Goal: Task Accomplishment & Management: Use online tool/utility

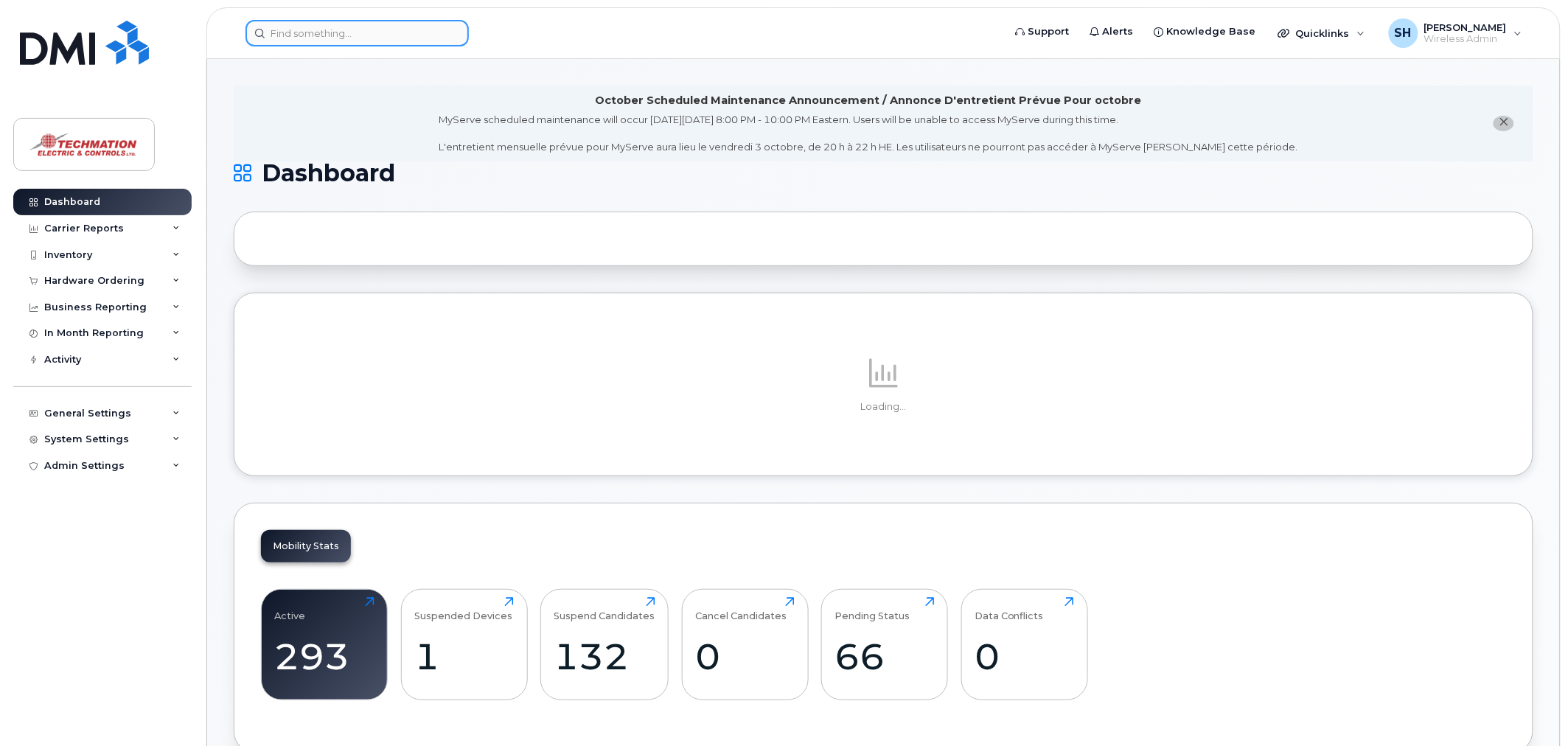
click at [401, 32] on input at bounding box center [357, 33] width 223 height 27
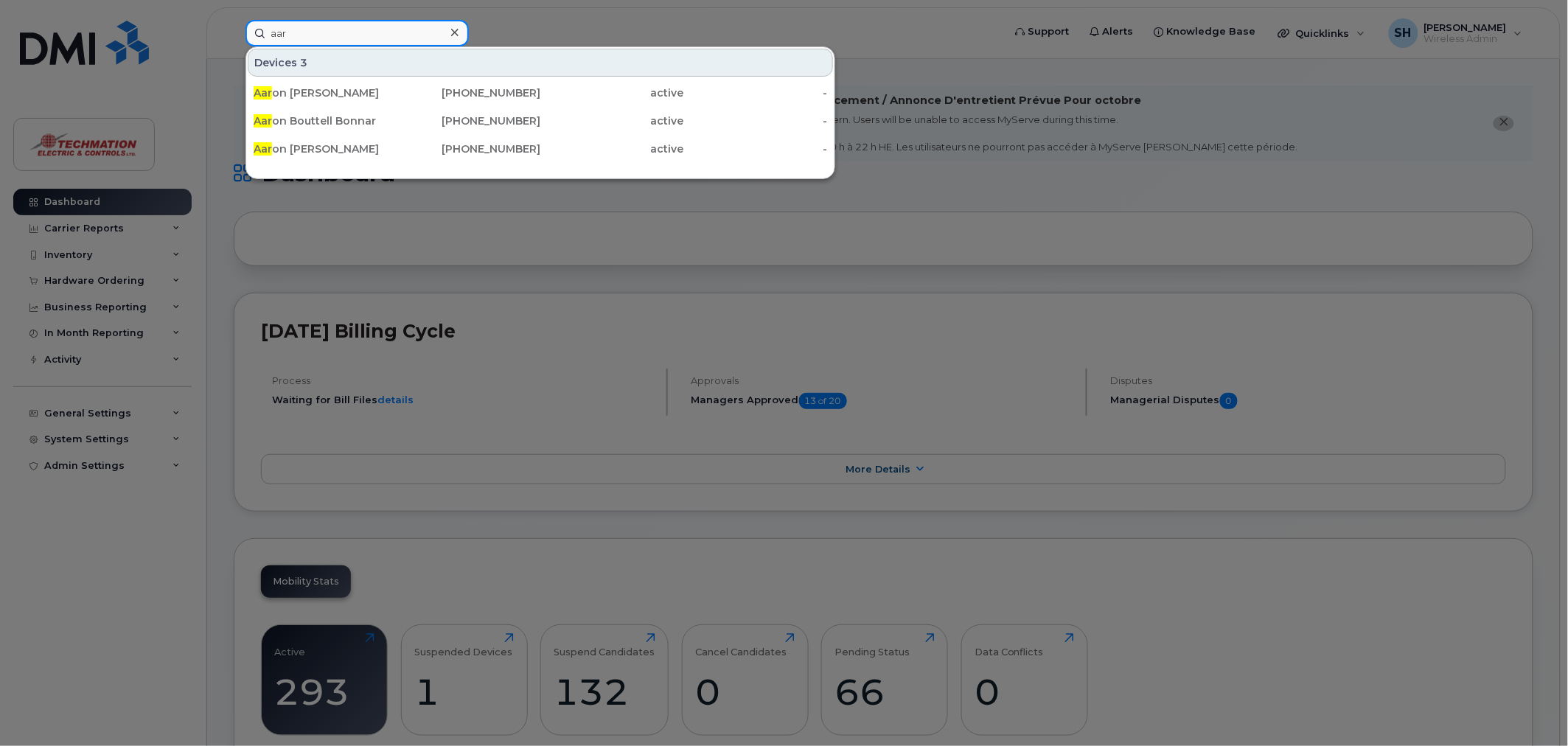
type input "aar"
click at [312, 97] on div "Aar on [PERSON_NAME]" at bounding box center [326, 93] width 144 height 15
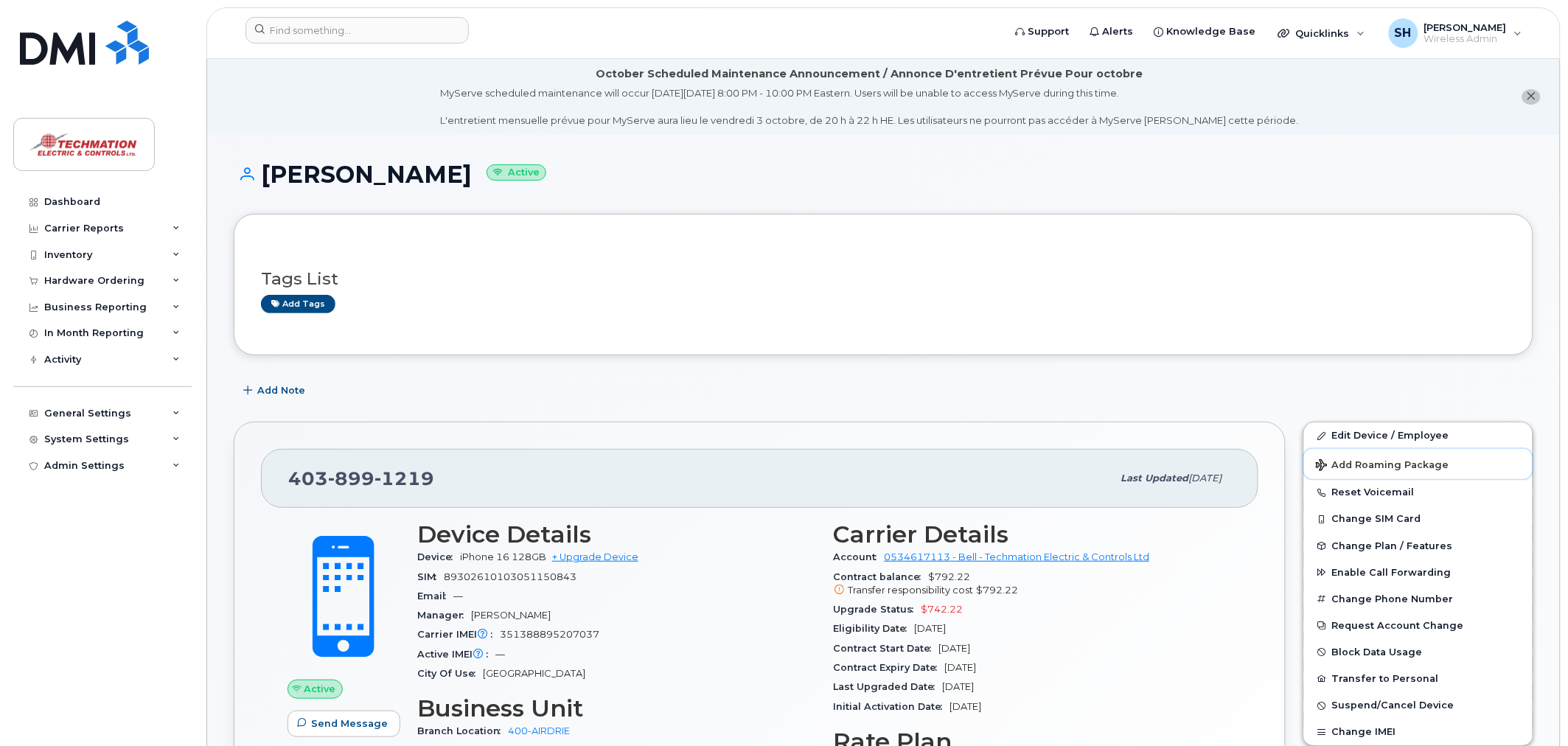
click at [1421, 463] on span "Add Roaming Package" at bounding box center [1382, 465] width 133 height 14
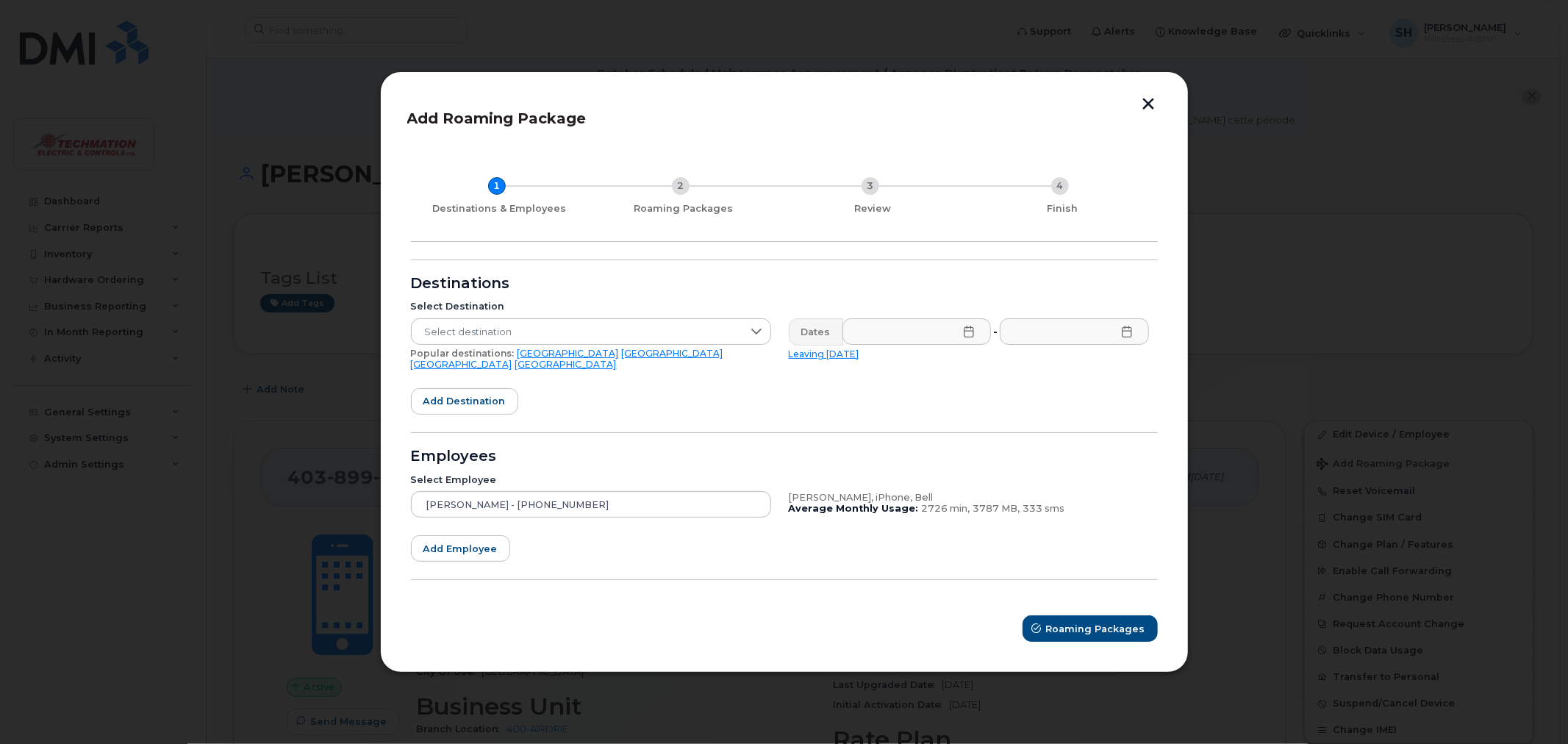
click at [738, 344] on span "Select destination" at bounding box center [576, 331] width 331 height 27
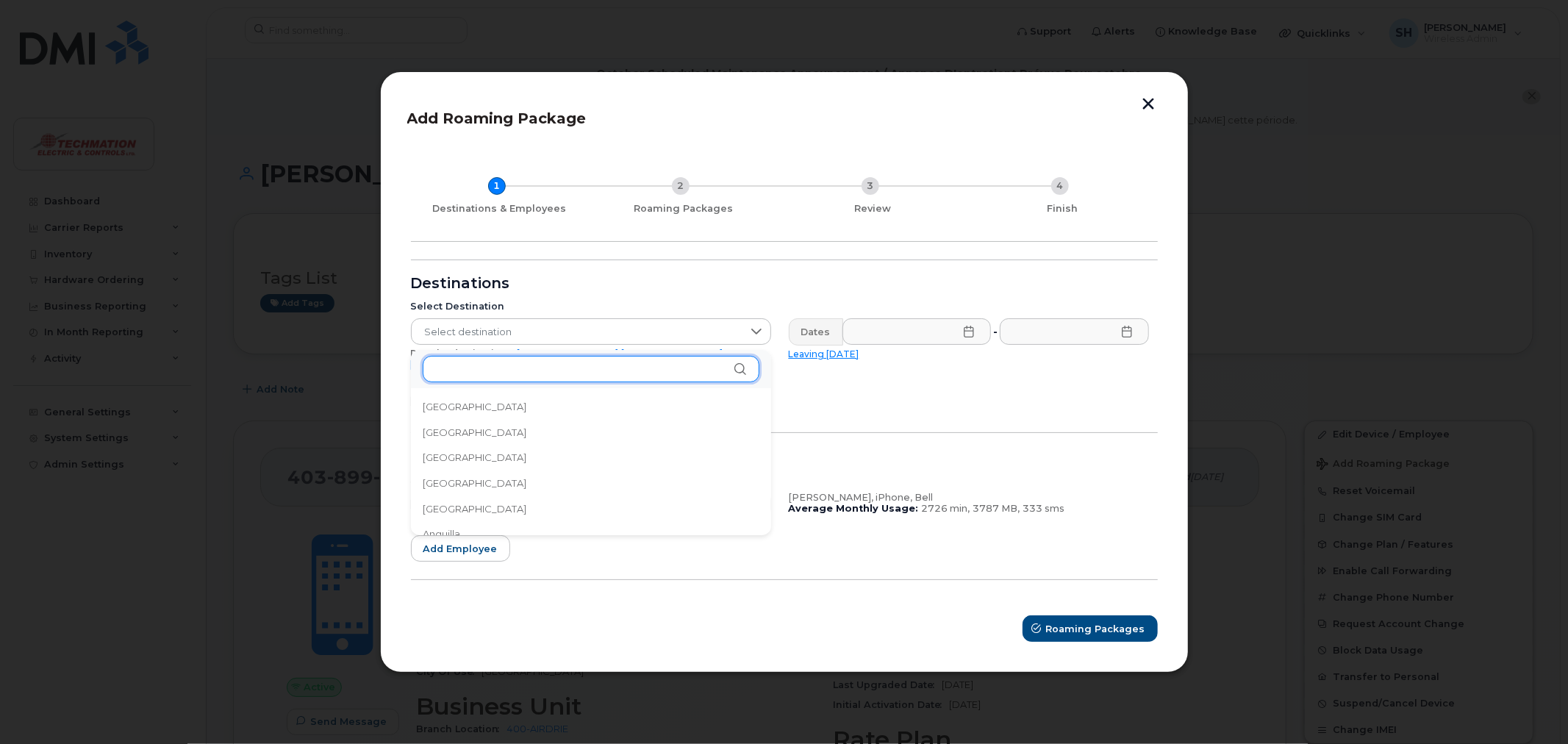
click at [717, 382] on input "text" at bounding box center [591, 368] width 337 height 27
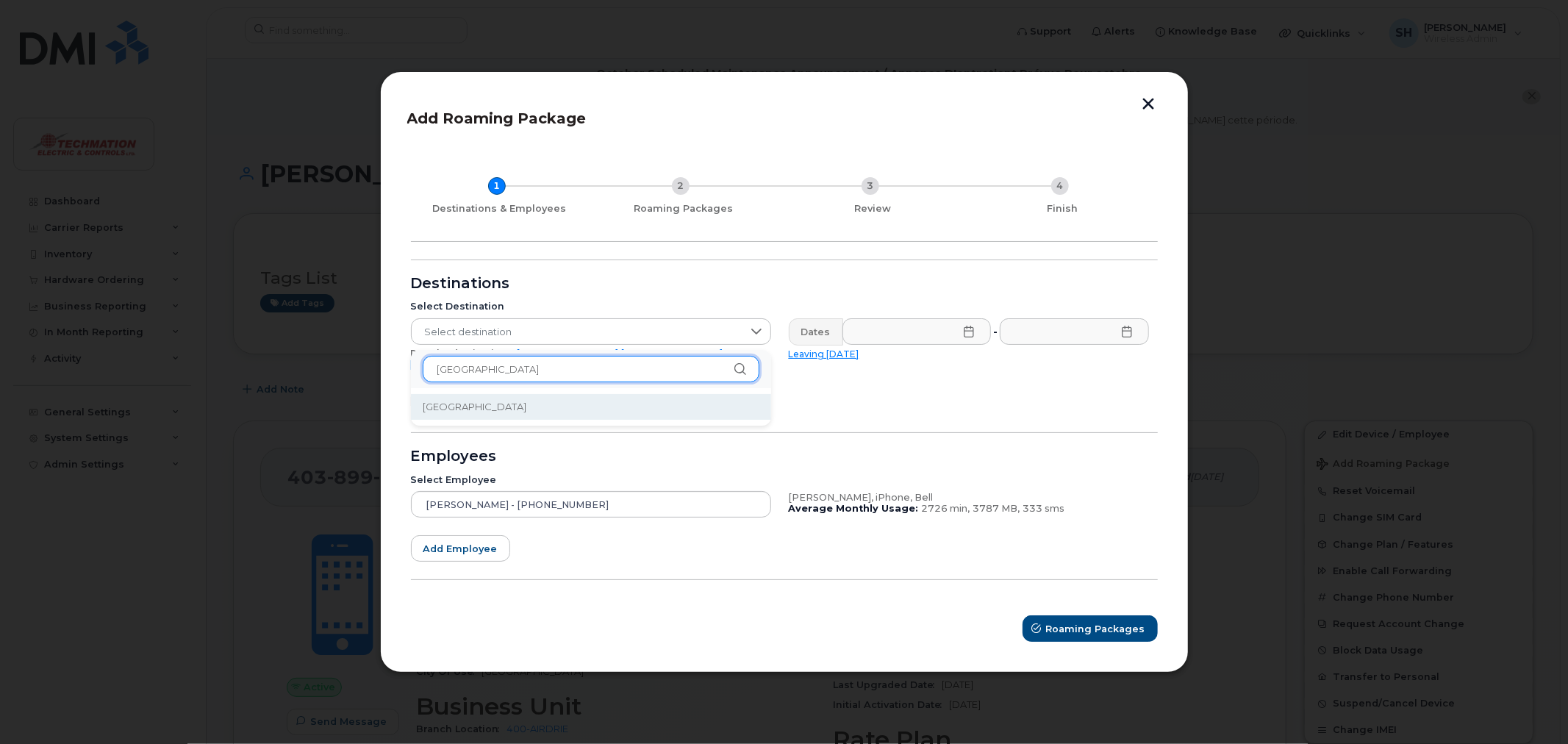
type input "spain"
click at [658, 401] on li "Spain" at bounding box center [590, 407] width 360 height 26
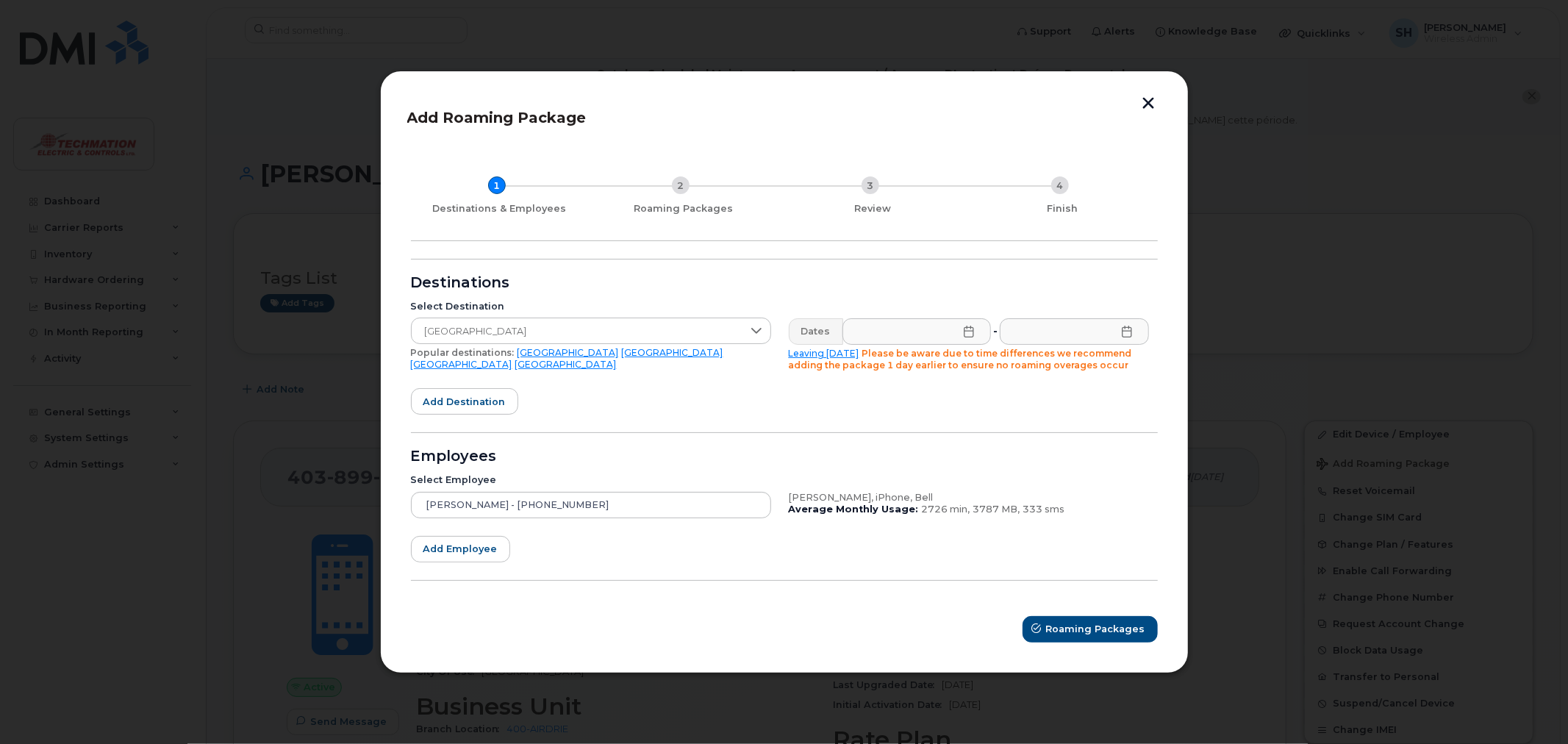
click at [969, 333] on icon at bounding box center [969, 331] width 12 height 12
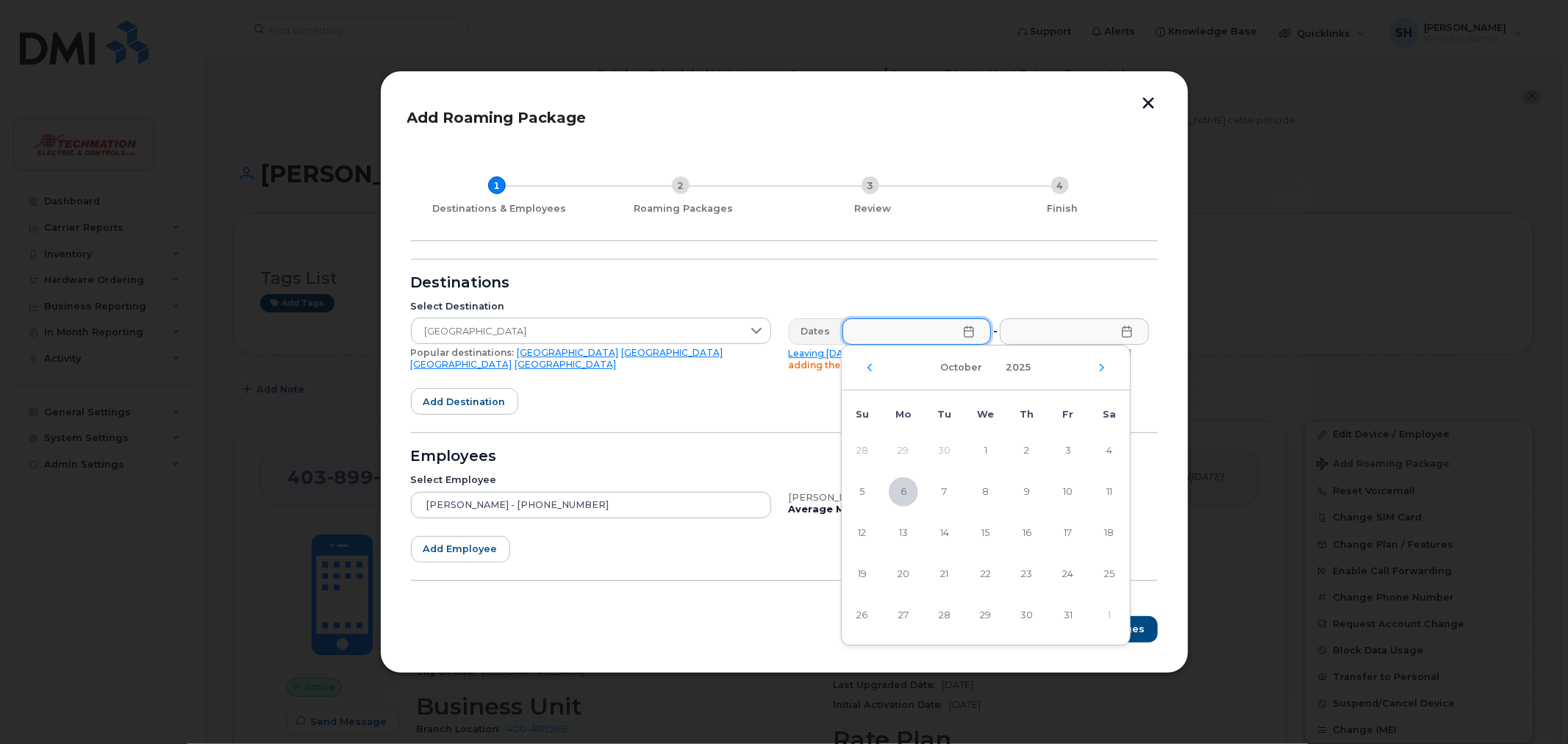
click at [987, 497] on span "8" at bounding box center [986, 492] width 29 height 29
type input "10/08/2025"
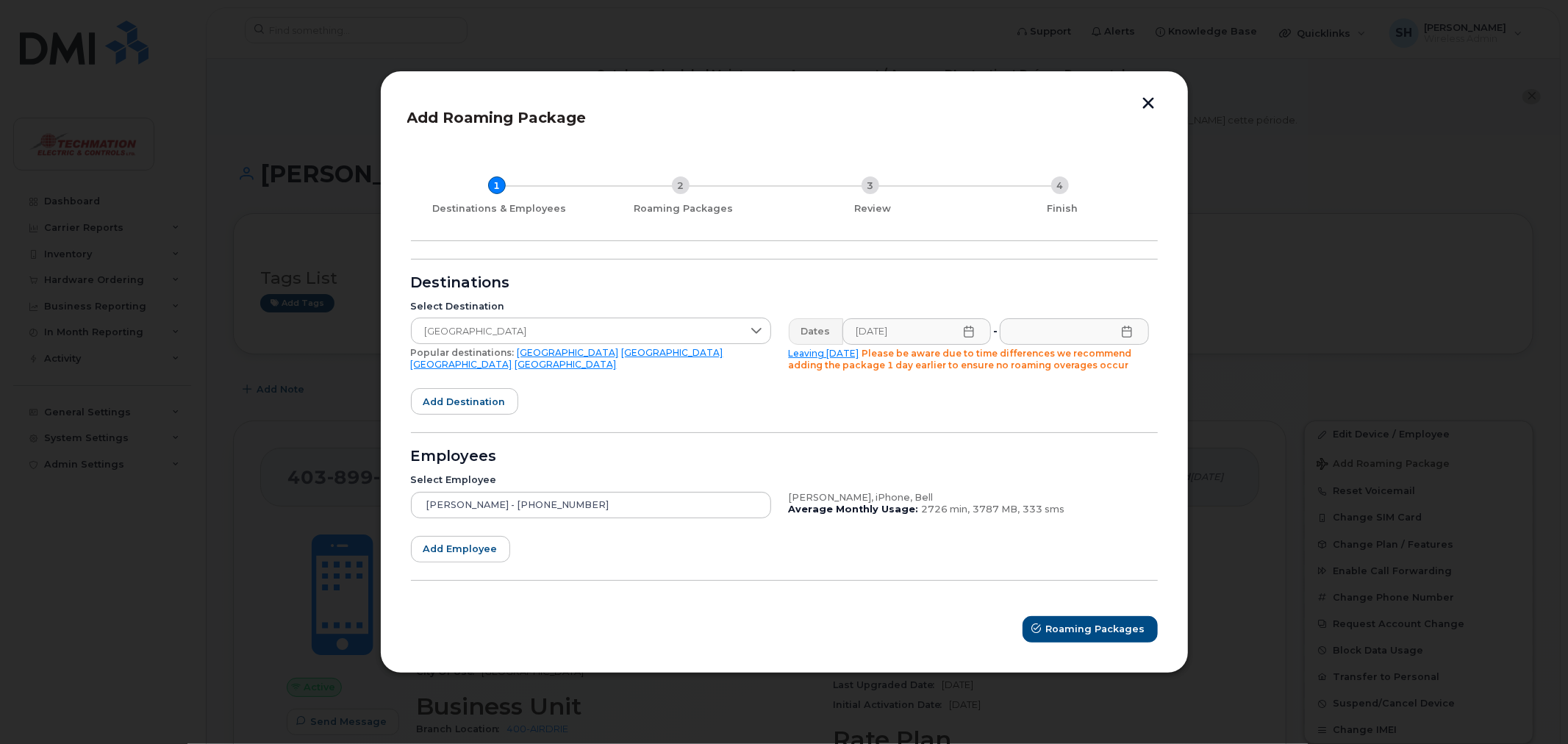
click at [1127, 333] on icon at bounding box center [1126, 331] width 12 height 12
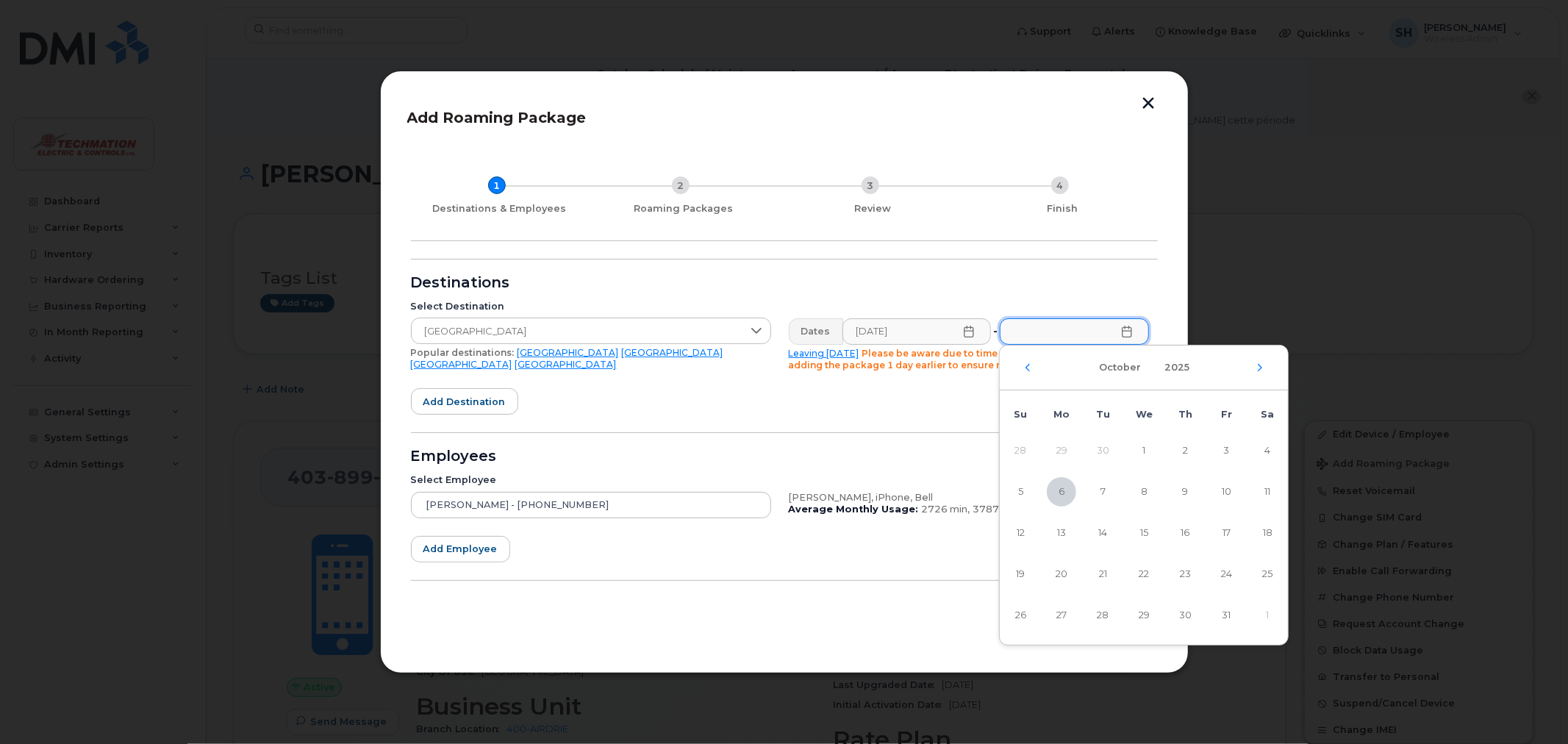
click at [1265, 576] on span "25" at bounding box center [1267, 574] width 29 height 29
type input "10/25/2025"
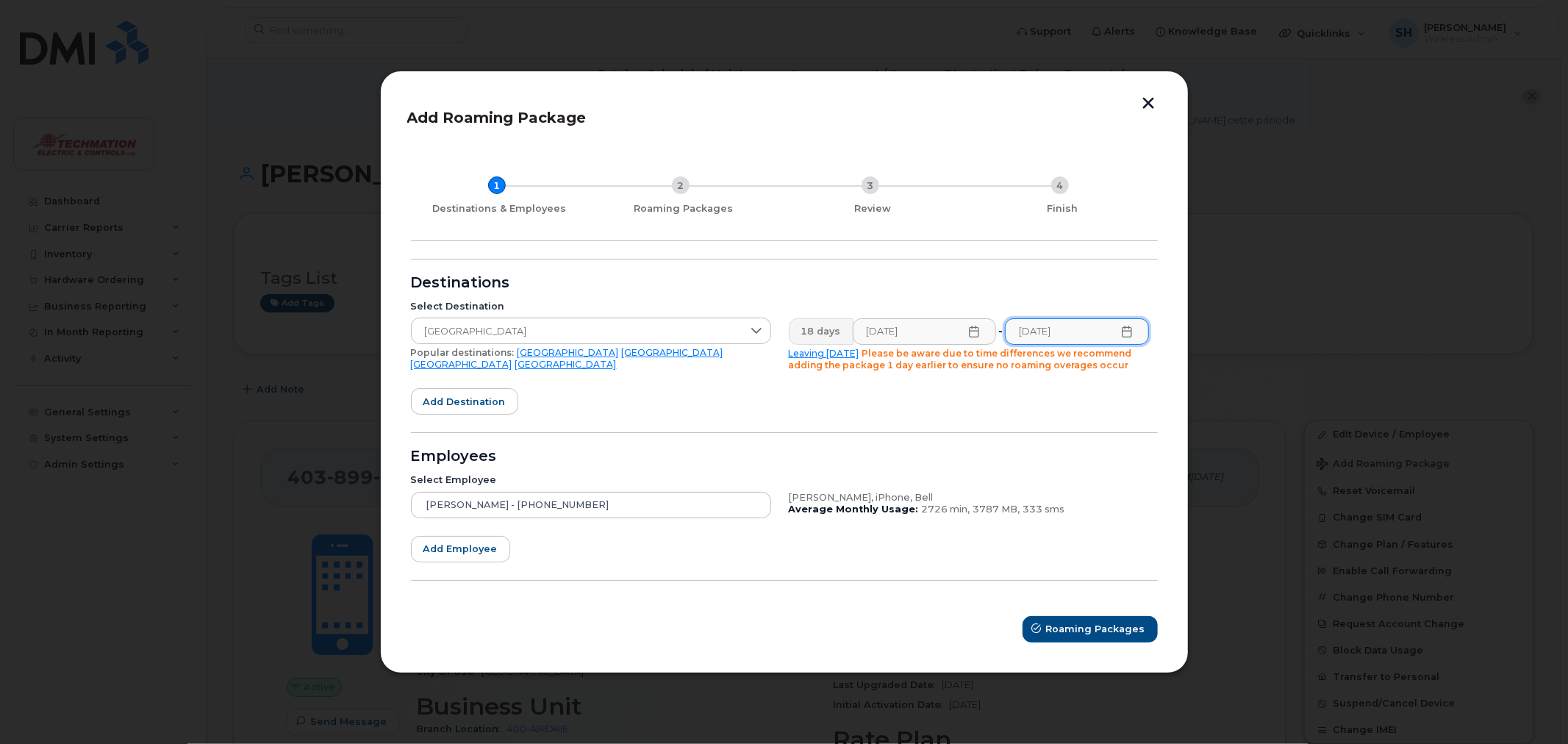
click at [972, 334] on icon at bounding box center [973, 331] width 12 height 12
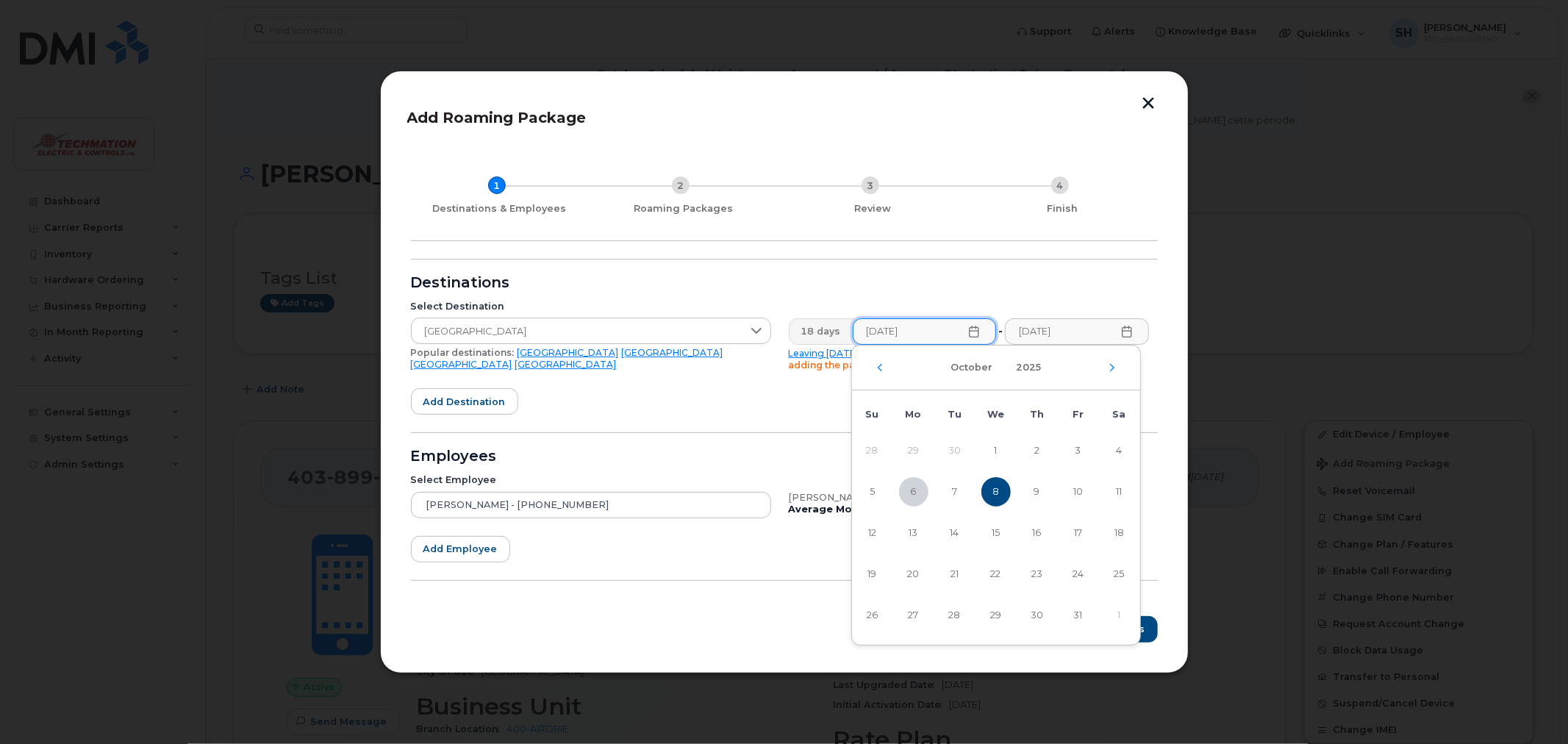
click at [1105, 368] on div "October 2025" at bounding box center [995, 367] width 288 height 45
click at [1115, 367] on icon "Next Month" at bounding box center [1112, 367] width 9 height 12
click at [870, 530] on span "9" at bounding box center [873, 533] width 29 height 29
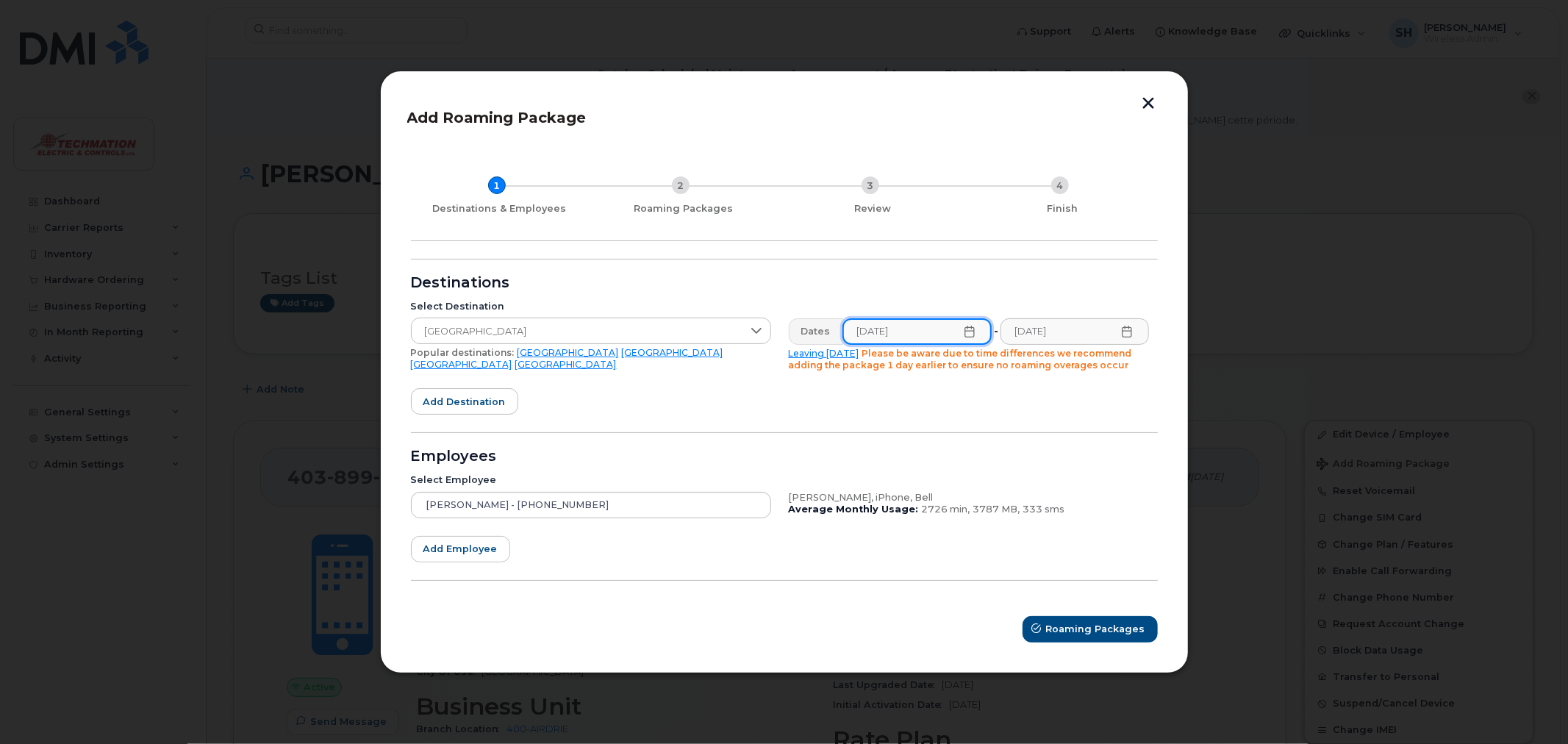
click at [967, 338] on input "11/09/2025" at bounding box center [917, 331] width 149 height 27
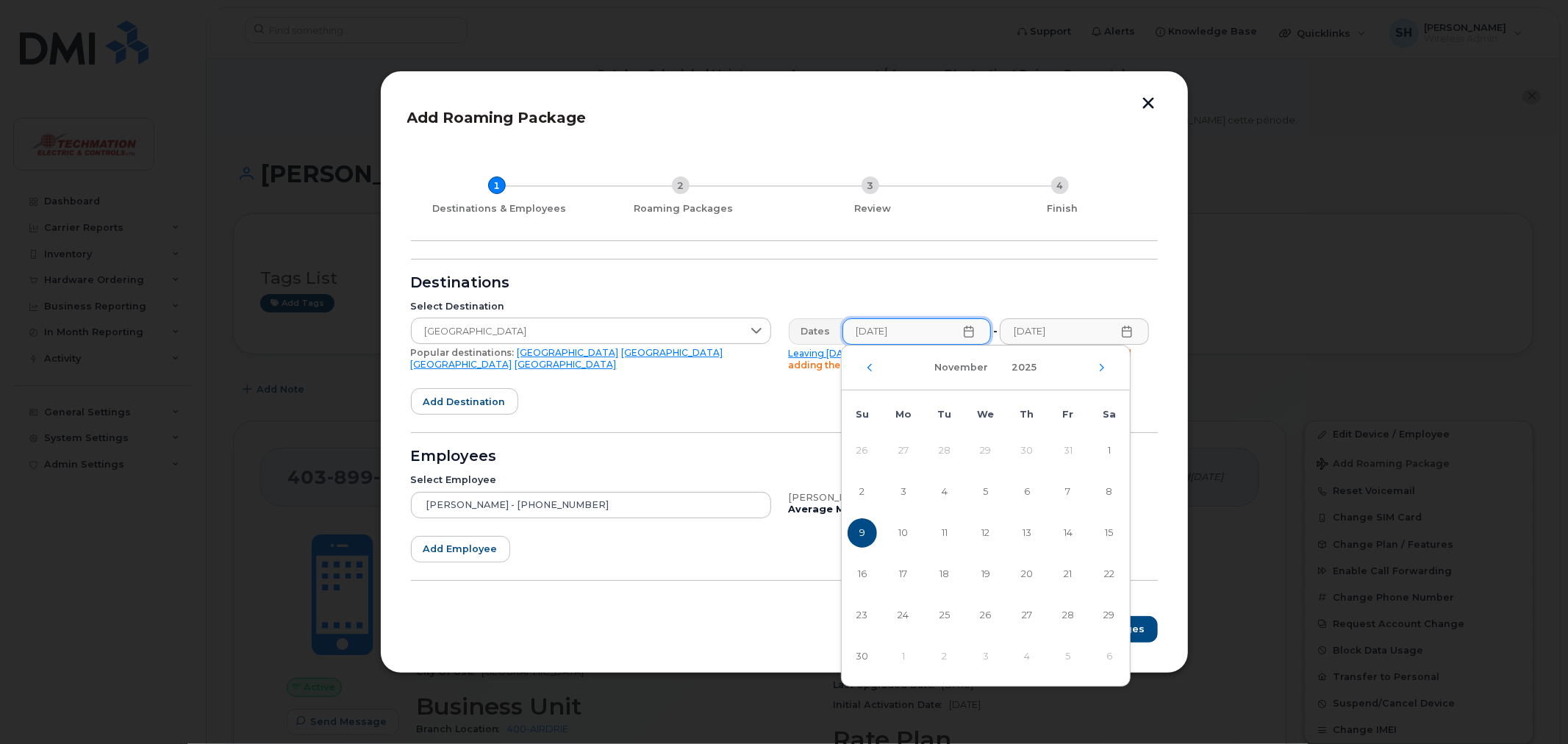
click at [1104, 494] on span "8" at bounding box center [1109, 492] width 29 height 29
type input "11/08/2025"
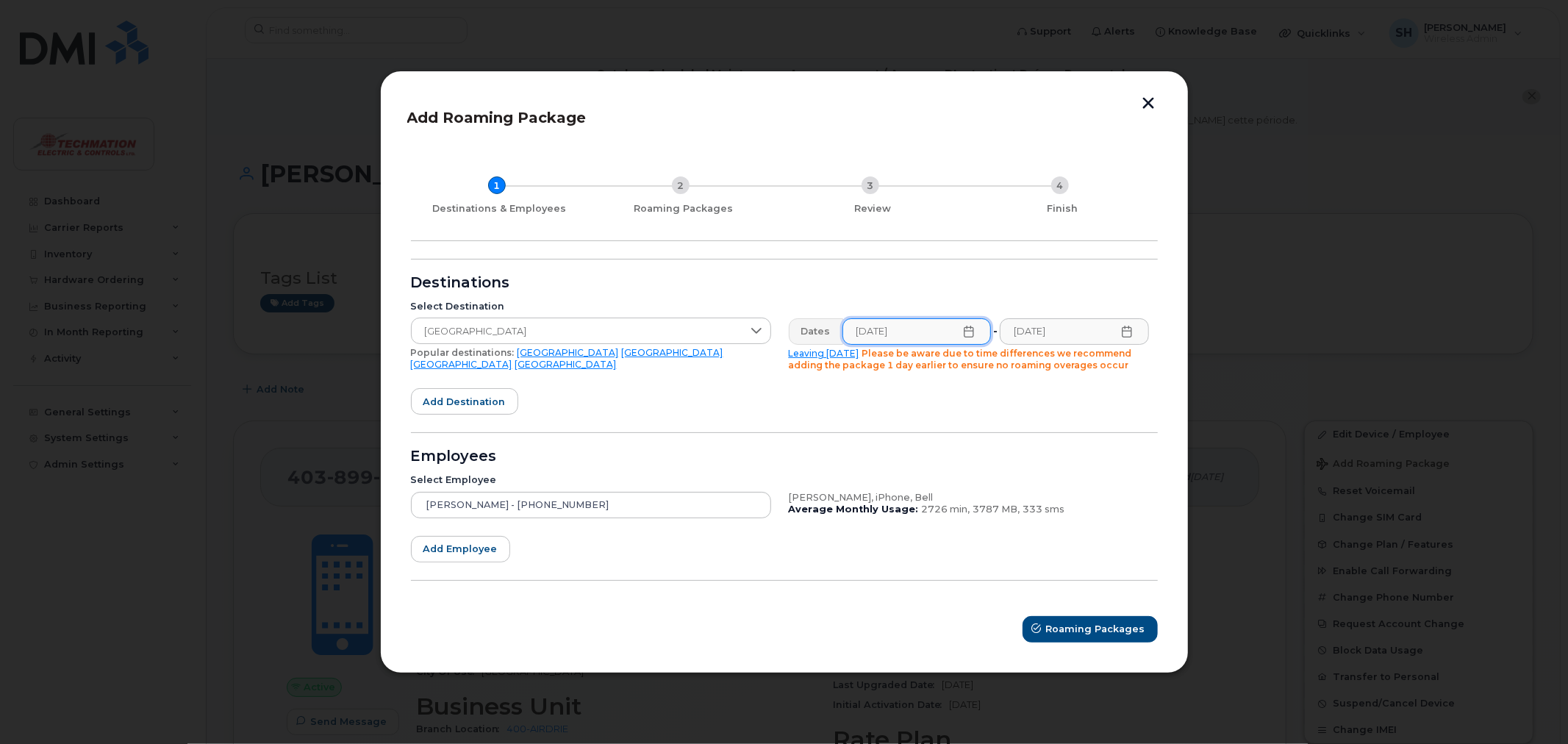
click at [1128, 333] on icon at bounding box center [1126, 331] width 12 height 12
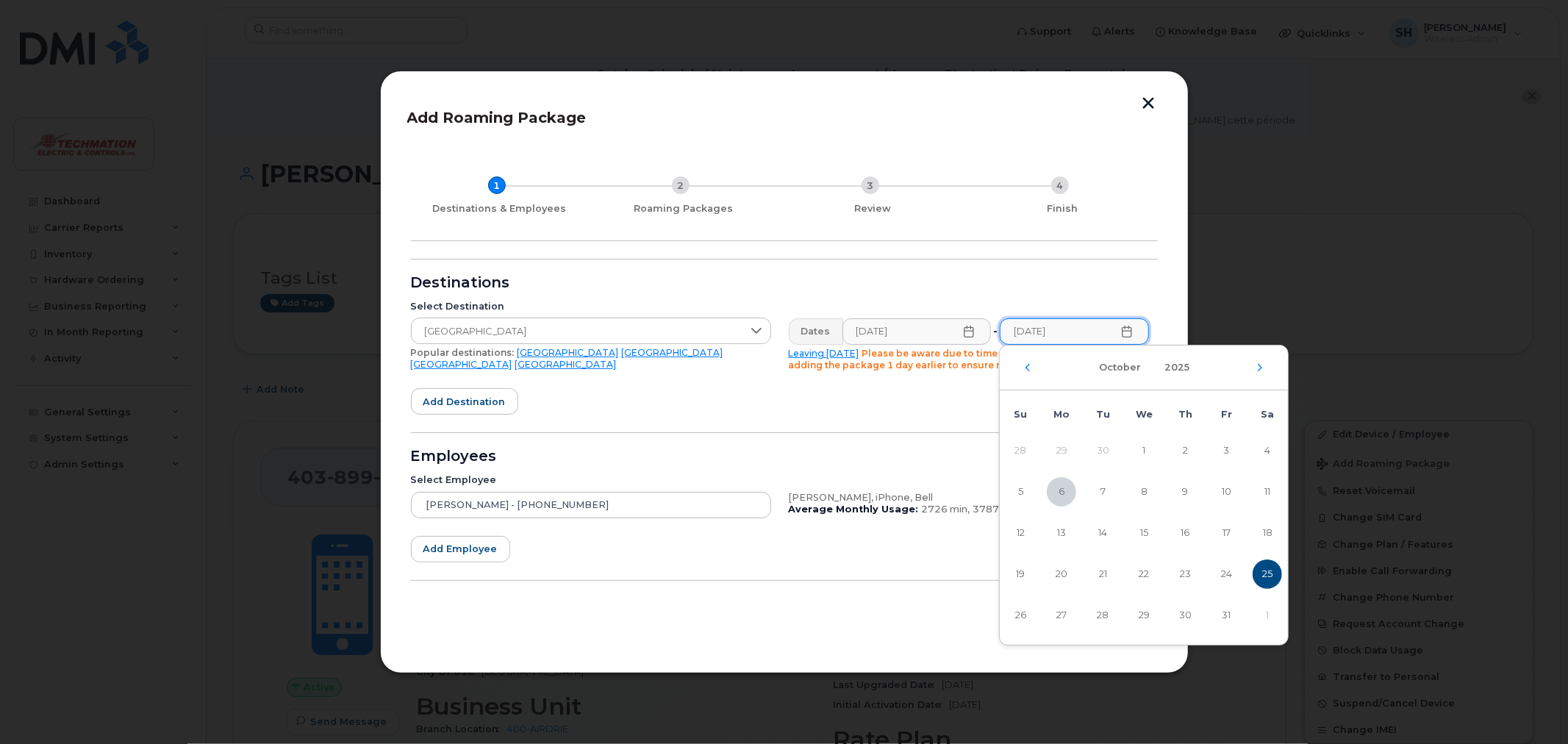
click at [1253, 367] on div "October 2025" at bounding box center [1144, 367] width 288 height 45
click at [1255, 367] on icon "Next Month" at bounding box center [1260, 367] width 9 height 12
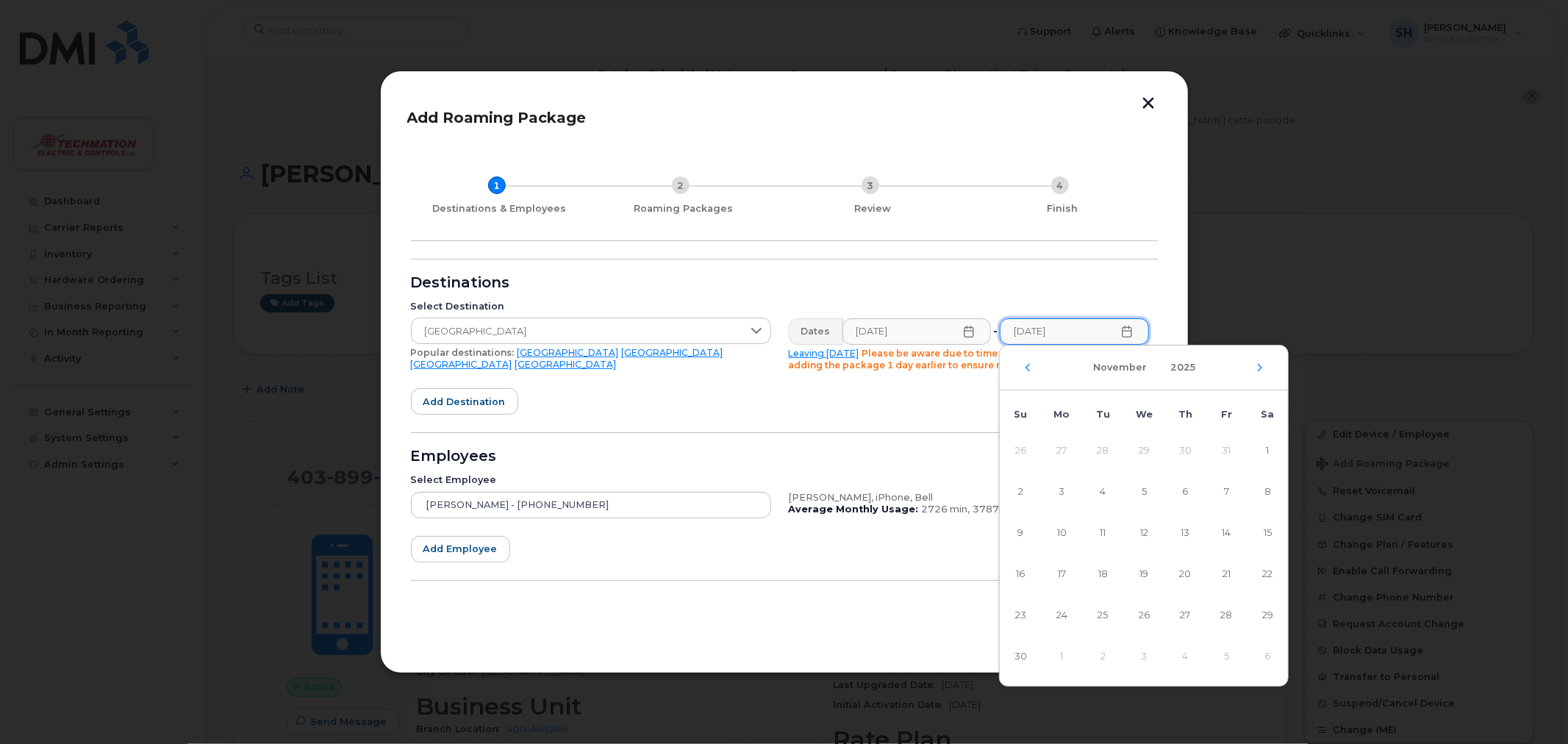
click at [1101, 614] on span "25" at bounding box center [1102, 615] width 29 height 29
type input "11/25/2025"
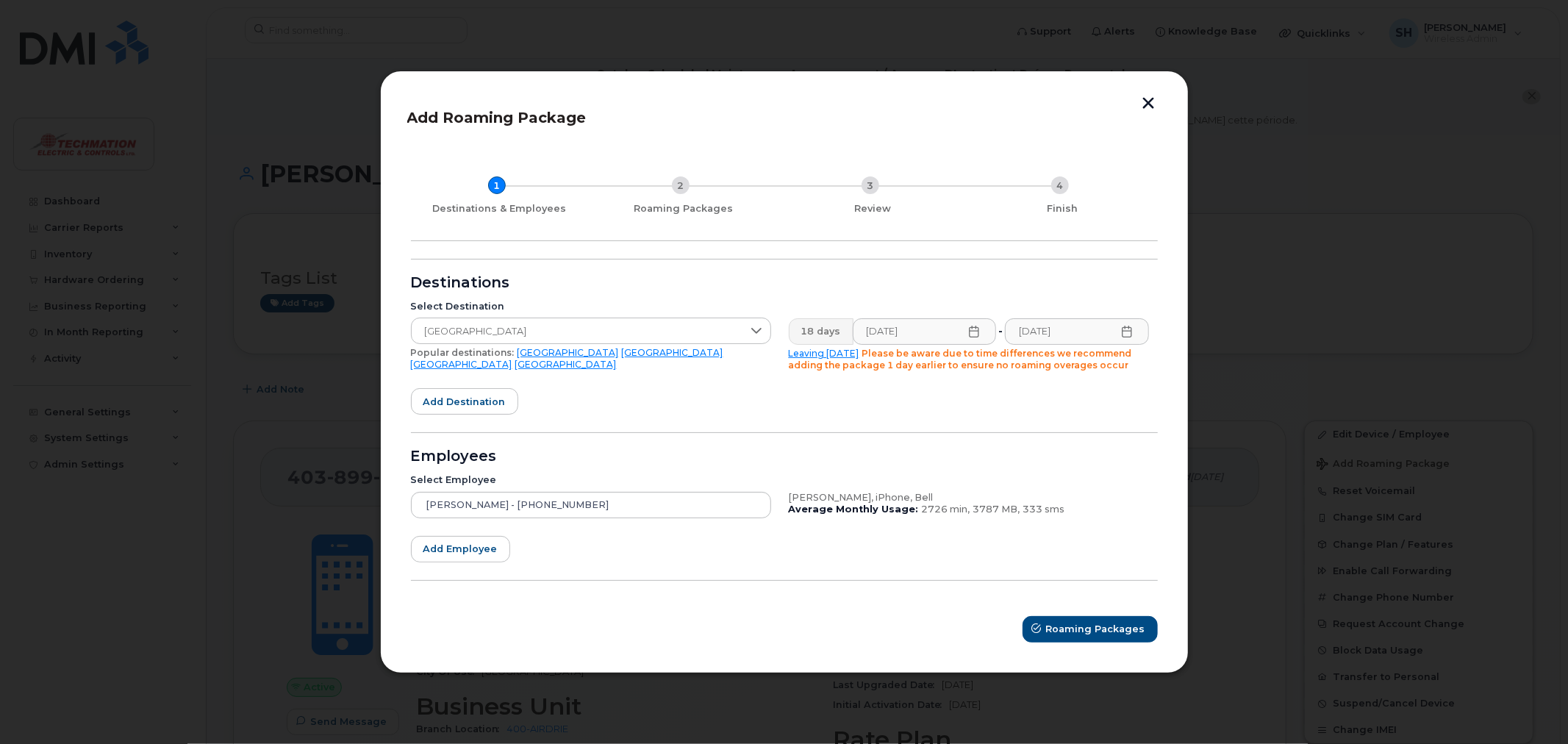
click at [915, 626] on div "Roaming Packages" at bounding box center [784, 629] width 747 height 27
click at [1103, 630] on span "Roaming Packages" at bounding box center [1097, 628] width 99 height 14
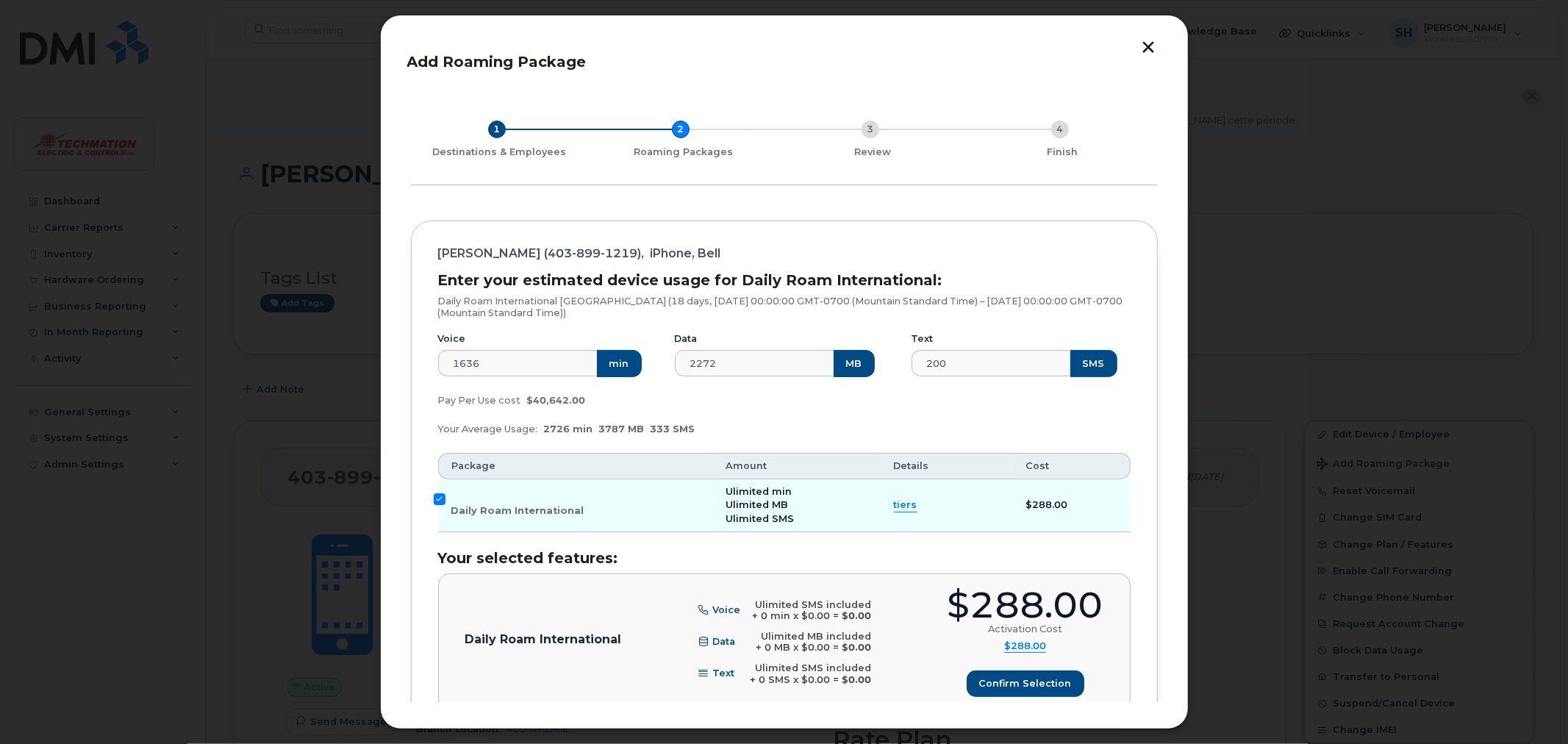
scroll to position [490, 0]
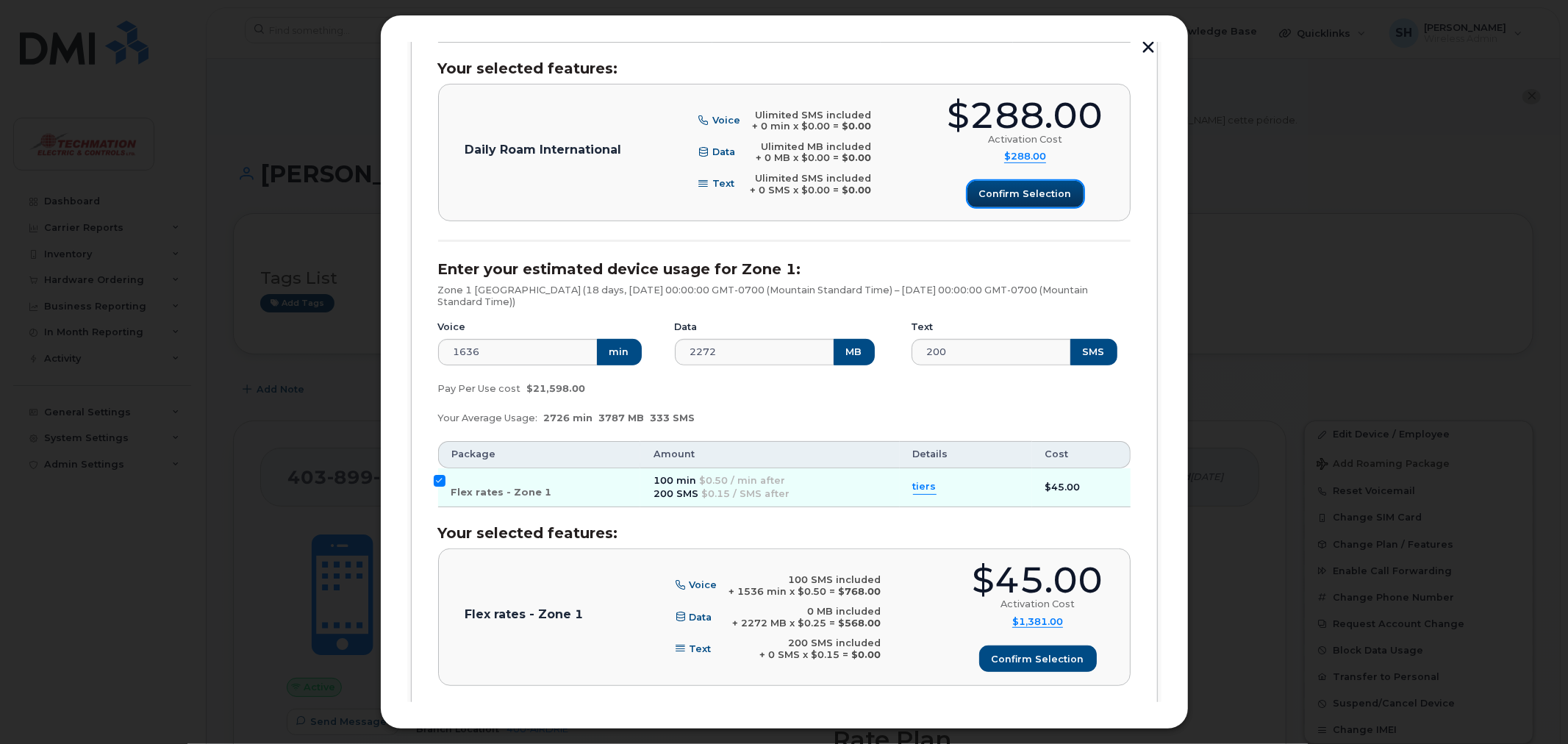
click at [1048, 185] on button "Confirm selection" at bounding box center [1026, 193] width 116 height 27
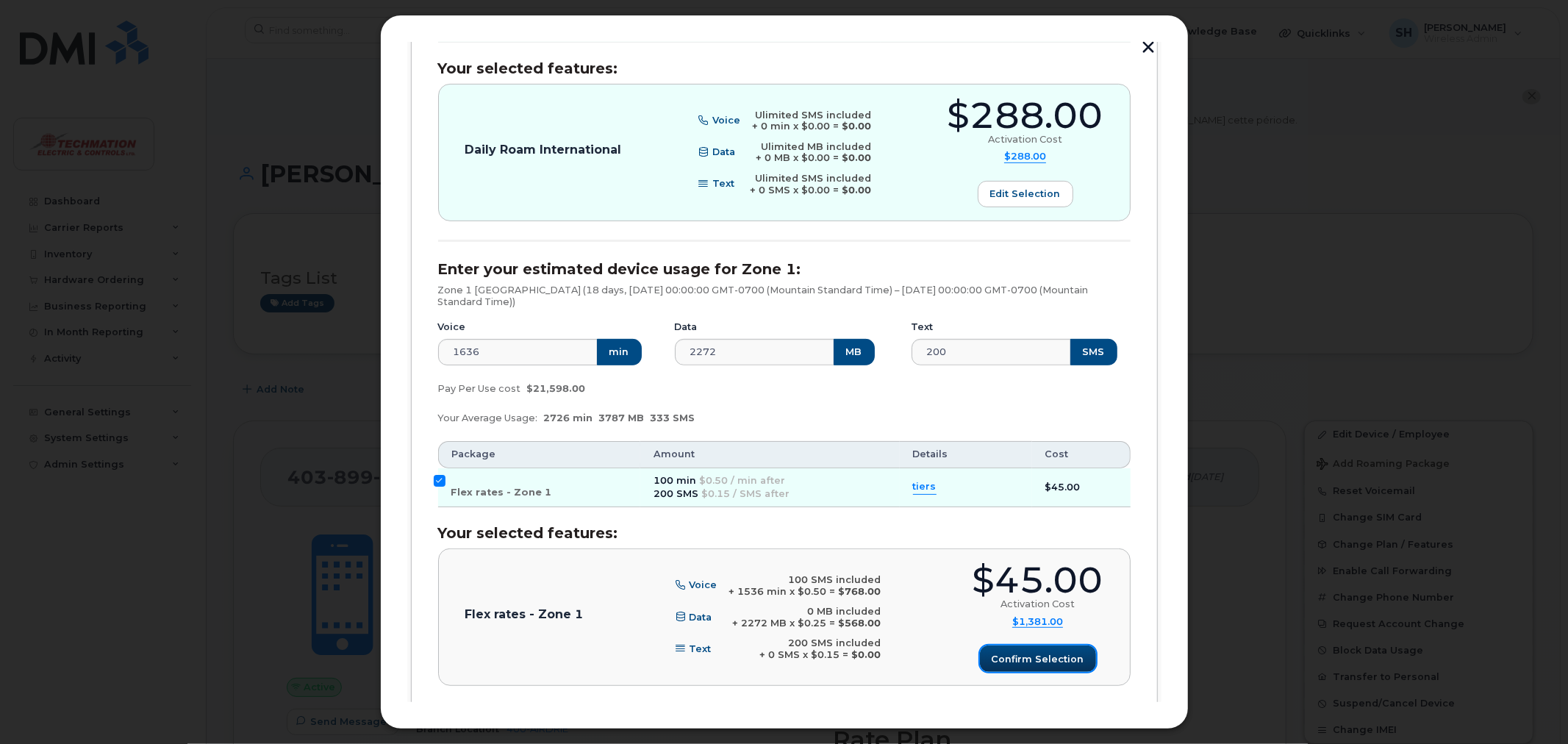
click at [1015, 652] on span "Confirm selection" at bounding box center [1038, 658] width 93 height 14
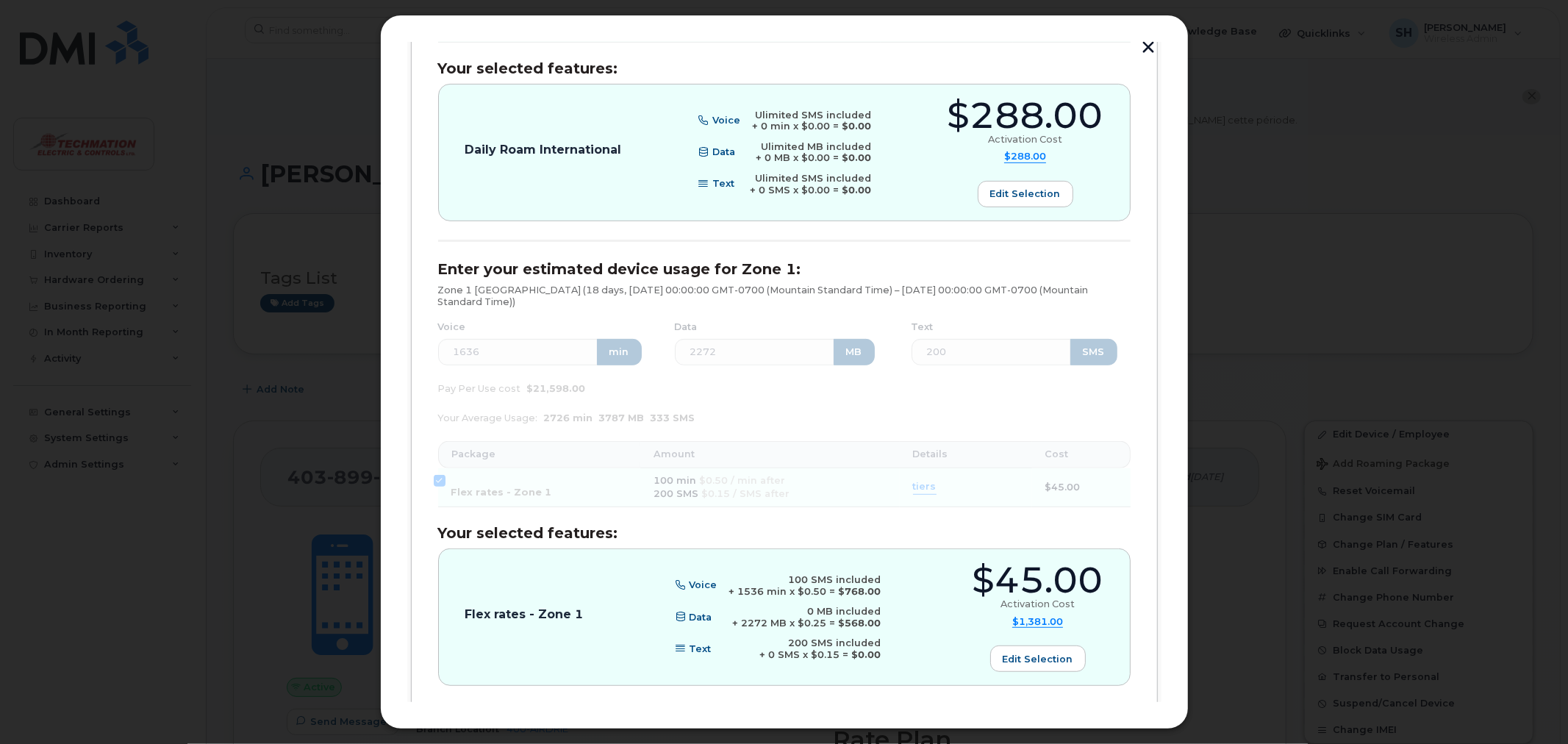
scroll to position [579, 0]
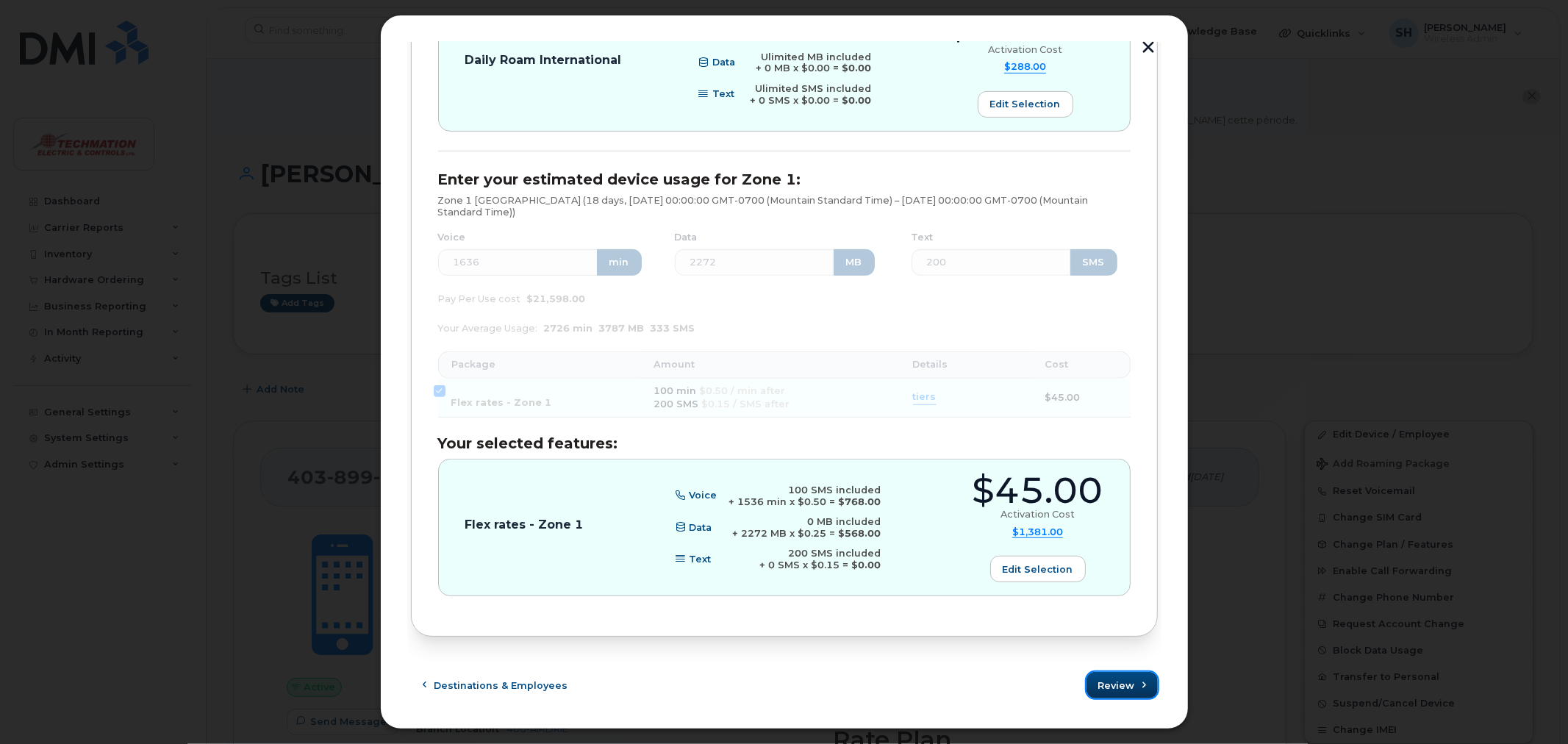
click at [1105, 683] on span "Review" at bounding box center [1117, 685] width 37 height 14
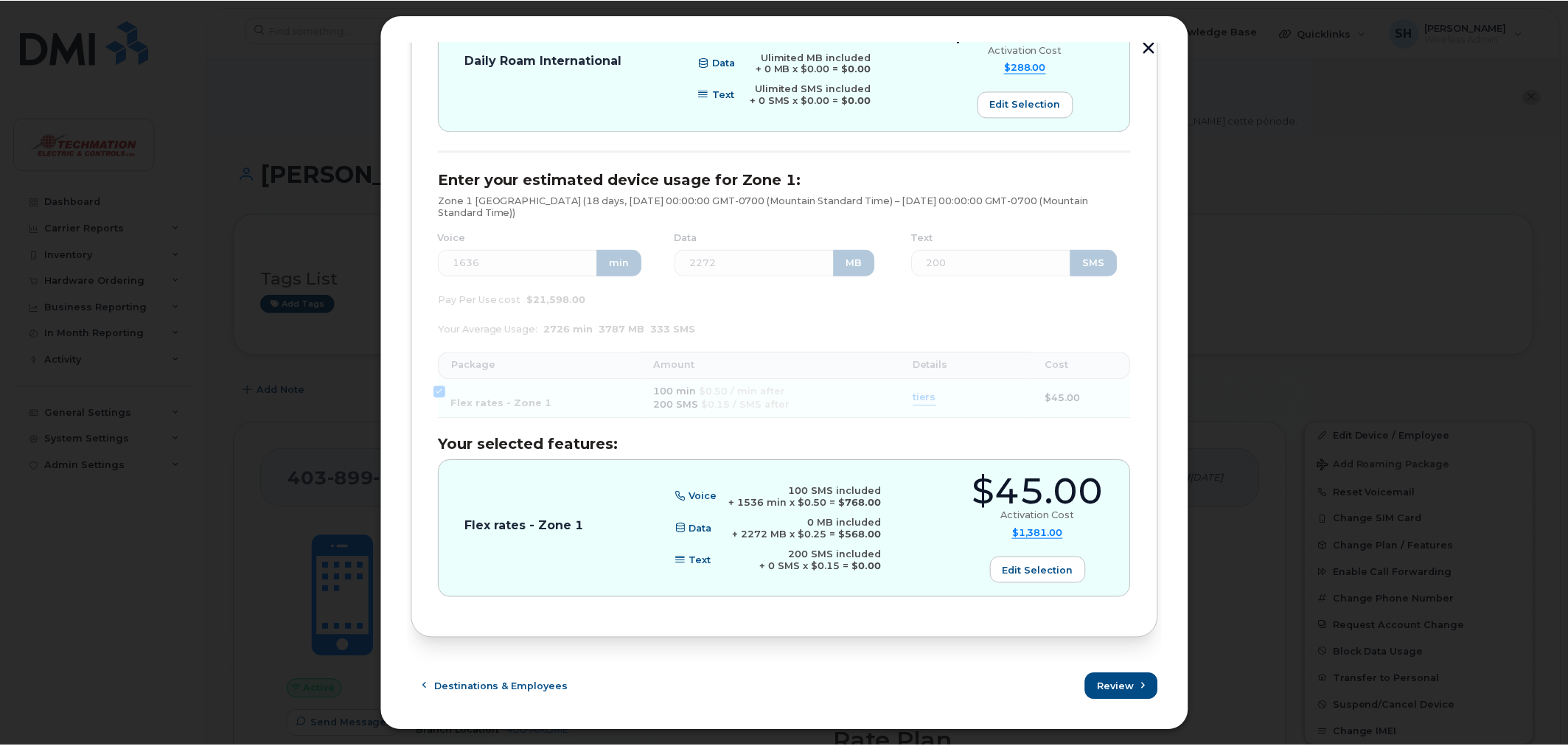
scroll to position [0, 0]
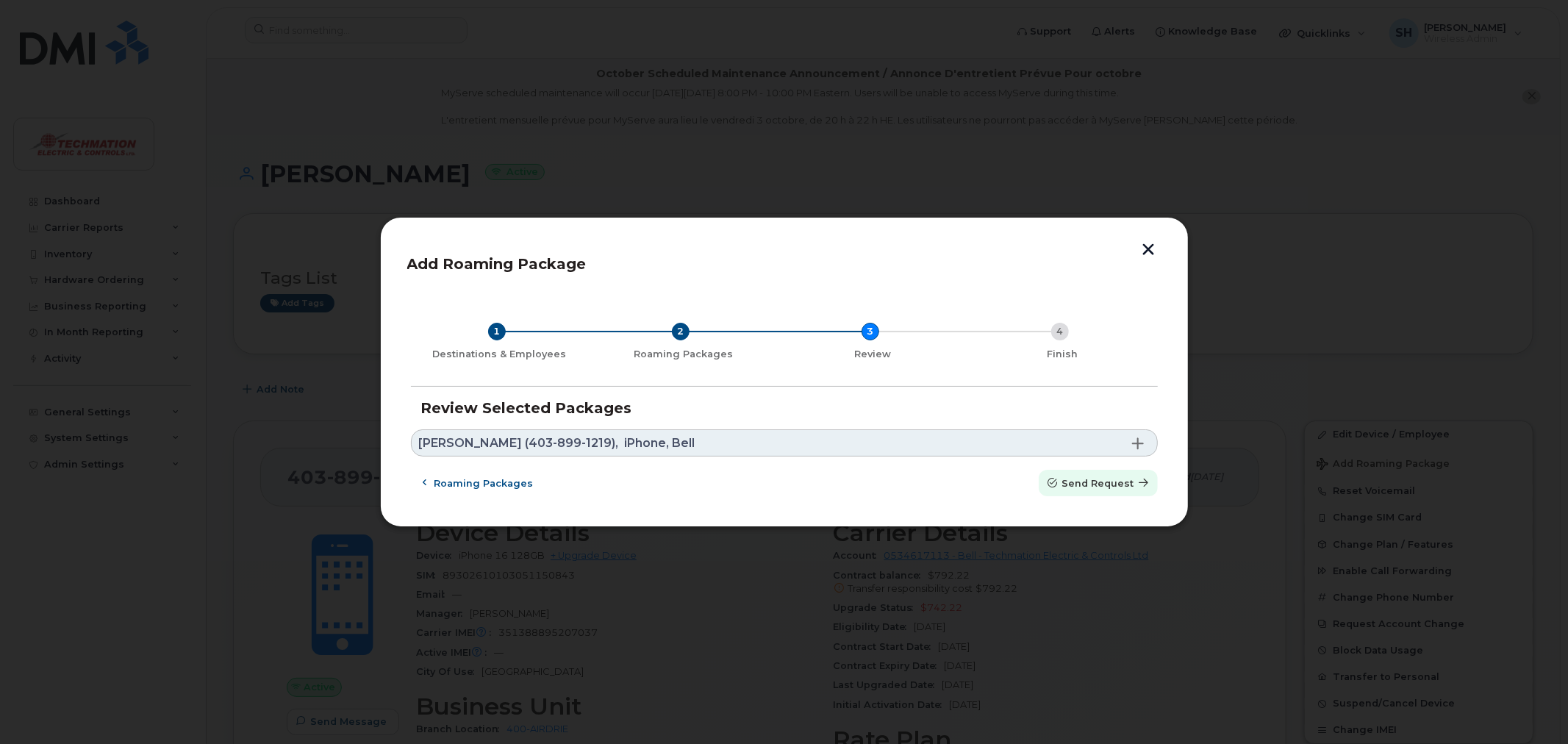
click at [1081, 483] on span "Send request" at bounding box center [1098, 482] width 72 height 14
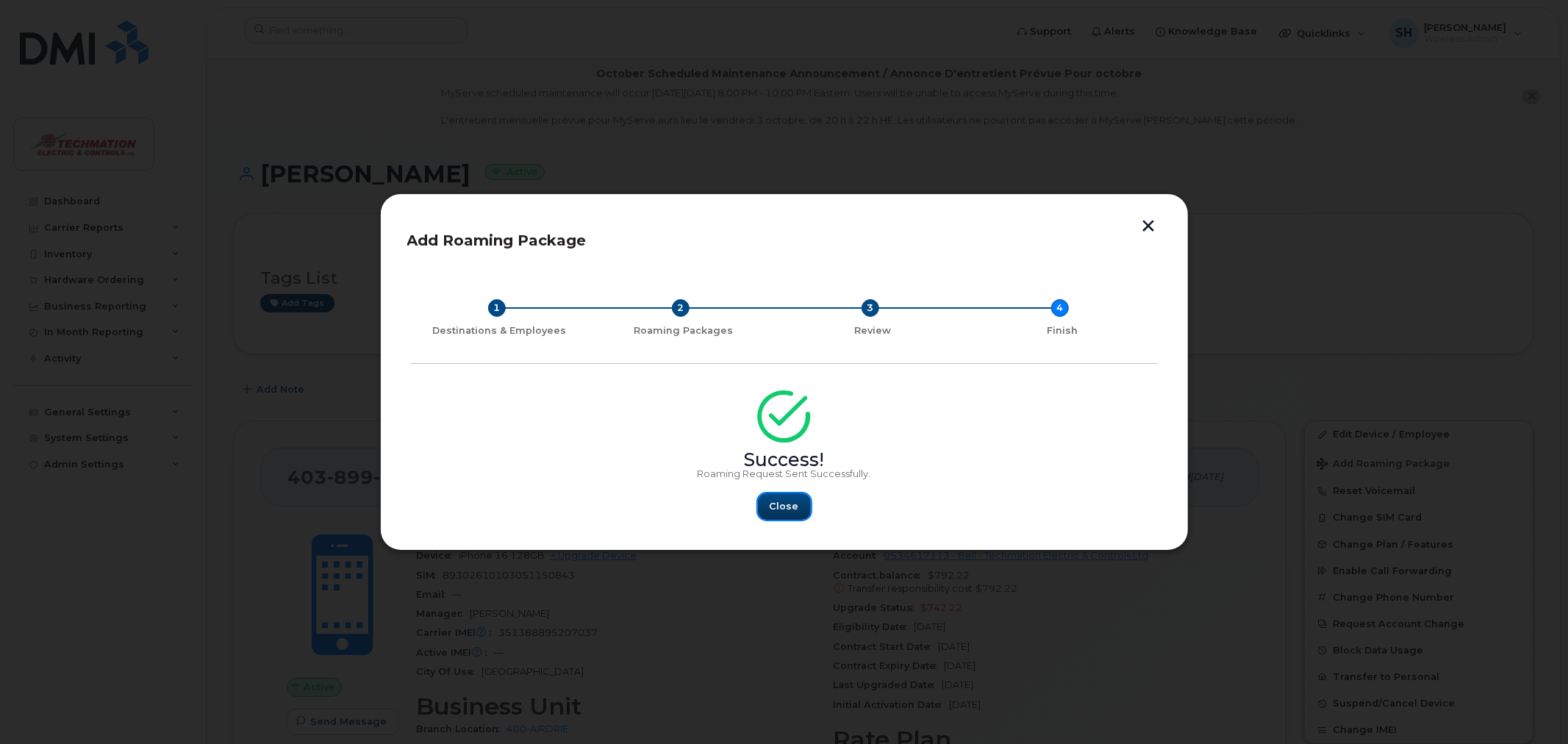
click at [796, 511] on span "Close" at bounding box center [784, 506] width 29 height 14
